Goal: Task Accomplishment & Management: Use online tool/utility

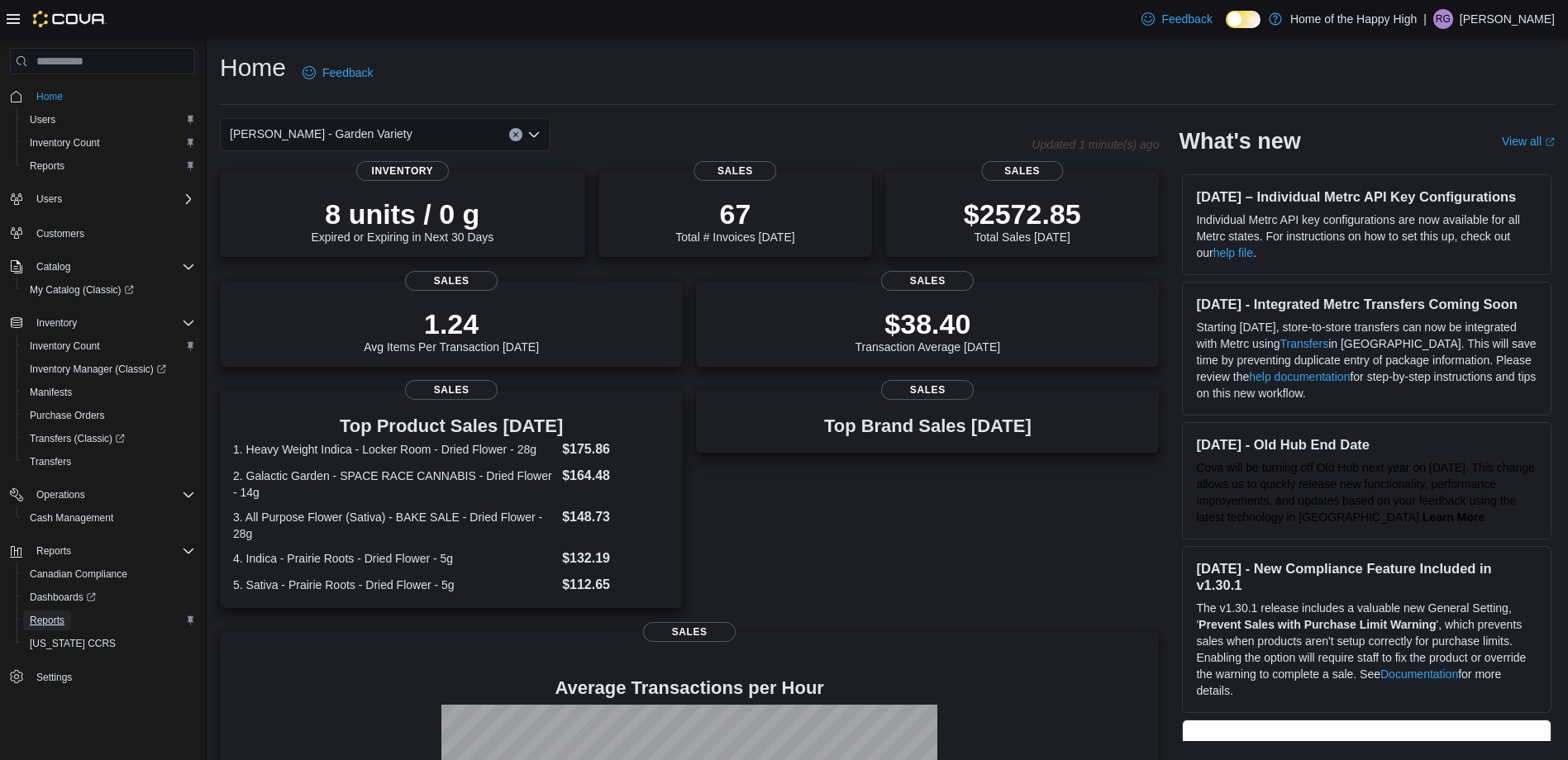
click at [44, 626] on span "Reports" at bounding box center [47, 620] width 34 height 13
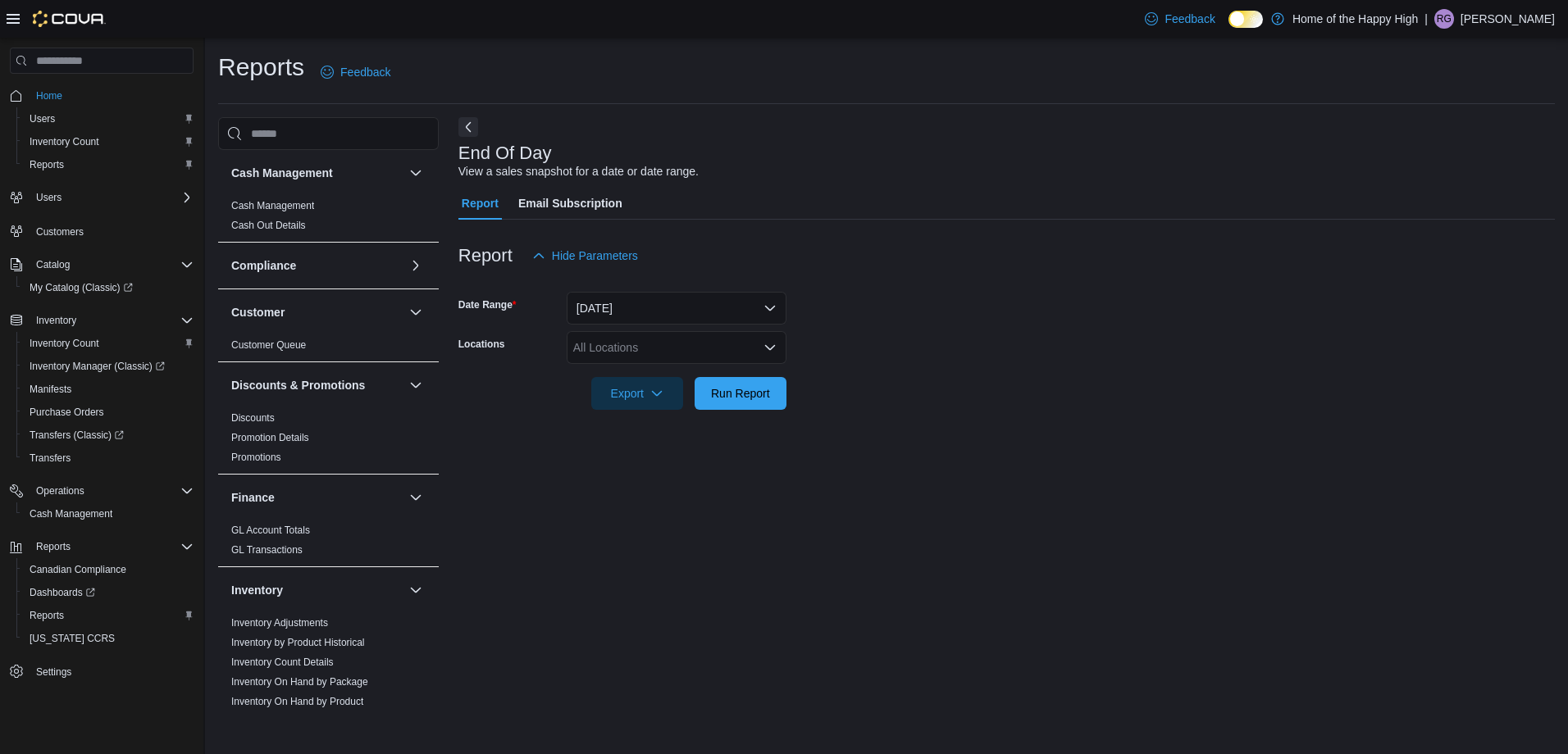
click at [750, 376] on div at bounding box center [1006, 370] width 1096 height 13
click at [757, 335] on div "All Locations" at bounding box center [676, 348] width 220 height 32
type input "***"
click at [711, 383] on span "[PERSON_NAME] - Garden Variety" at bounding box center [709, 375] width 181 height 16
click at [890, 333] on form "Date Range [DATE] Locations [PERSON_NAME] - Garden Variety Export Run Report" at bounding box center [1006, 340] width 1096 height 138
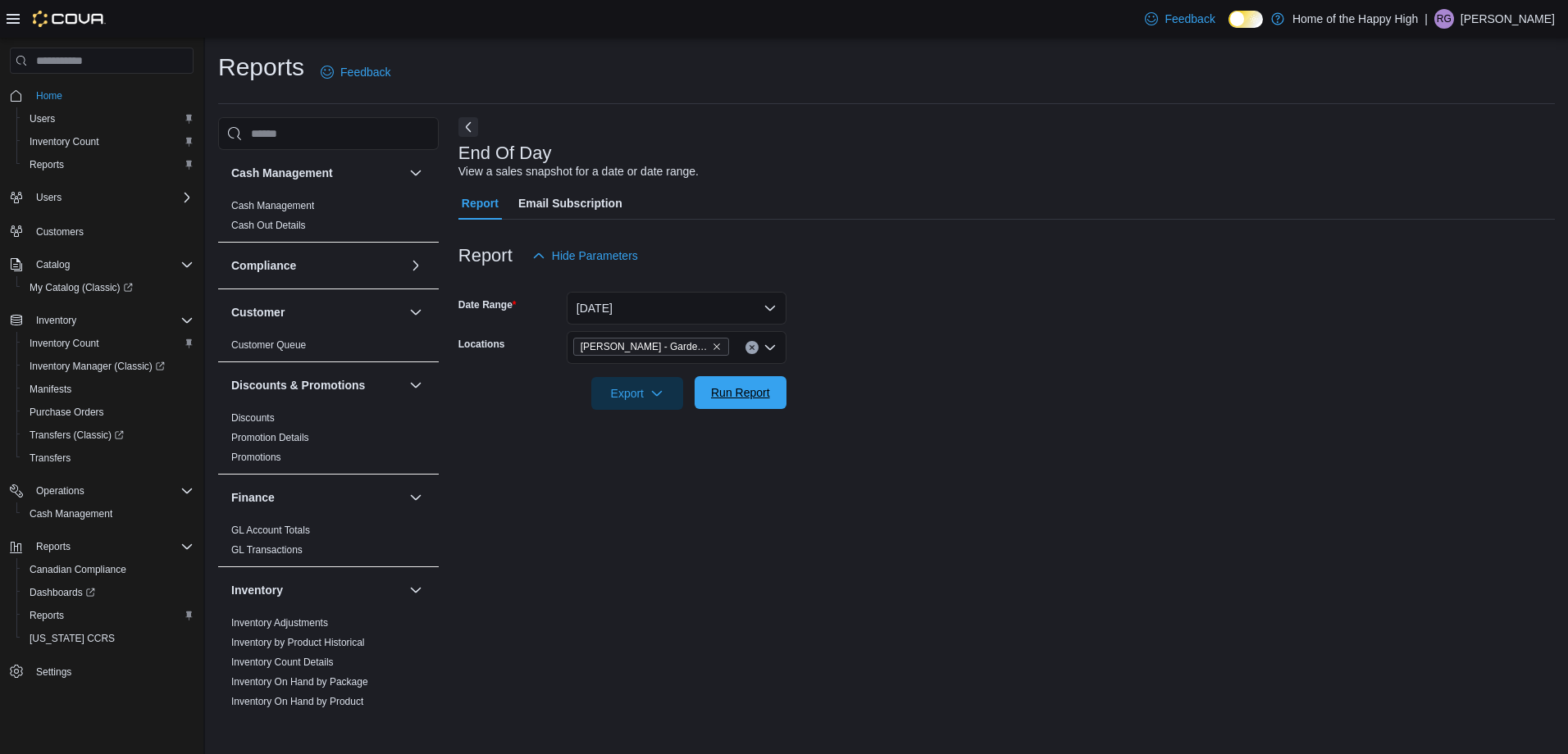
click at [710, 393] on span "Run Report" at bounding box center [740, 392] width 72 height 32
